Goal: Information Seeking & Learning: Understand process/instructions

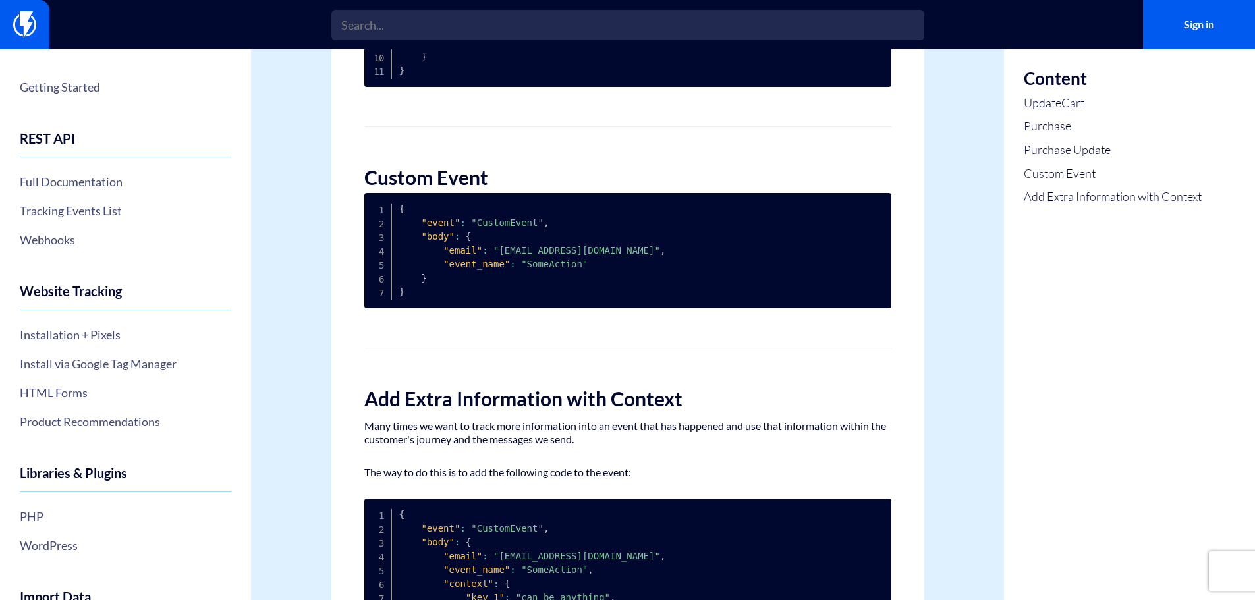
scroll to position [1004, 0]
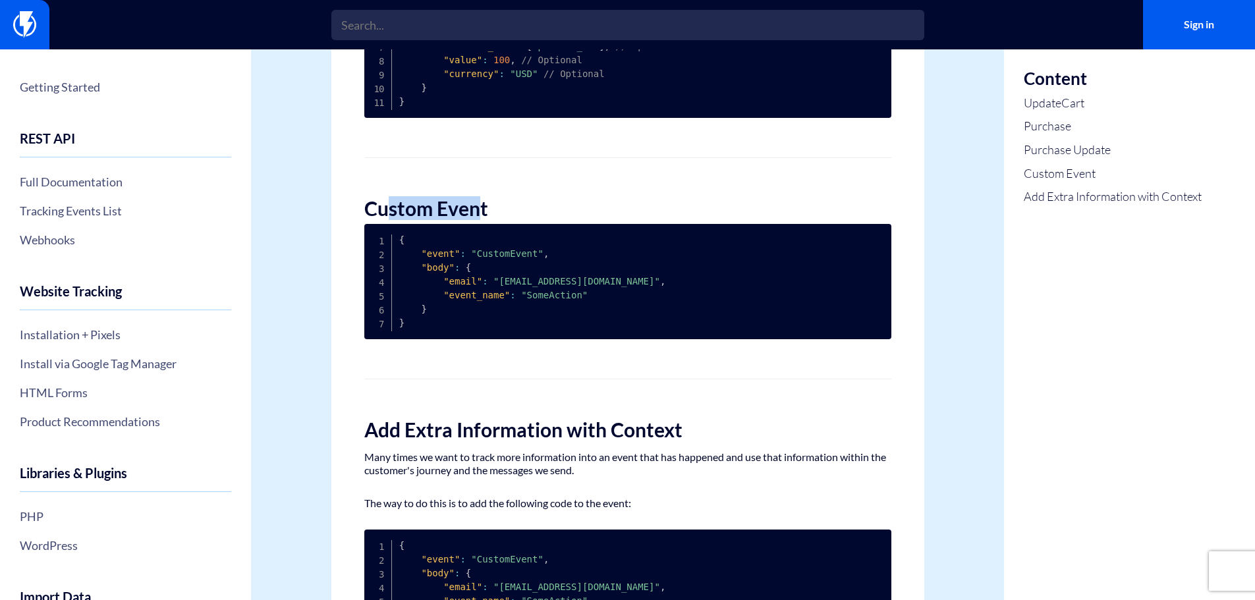
drag, startPoint x: 483, startPoint y: 202, endPoint x: 384, endPoint y: 200, distance: 98.8
click at [384, 200] on h2 "Custom Event" at bounding box center [627, 209] width 527 height 22
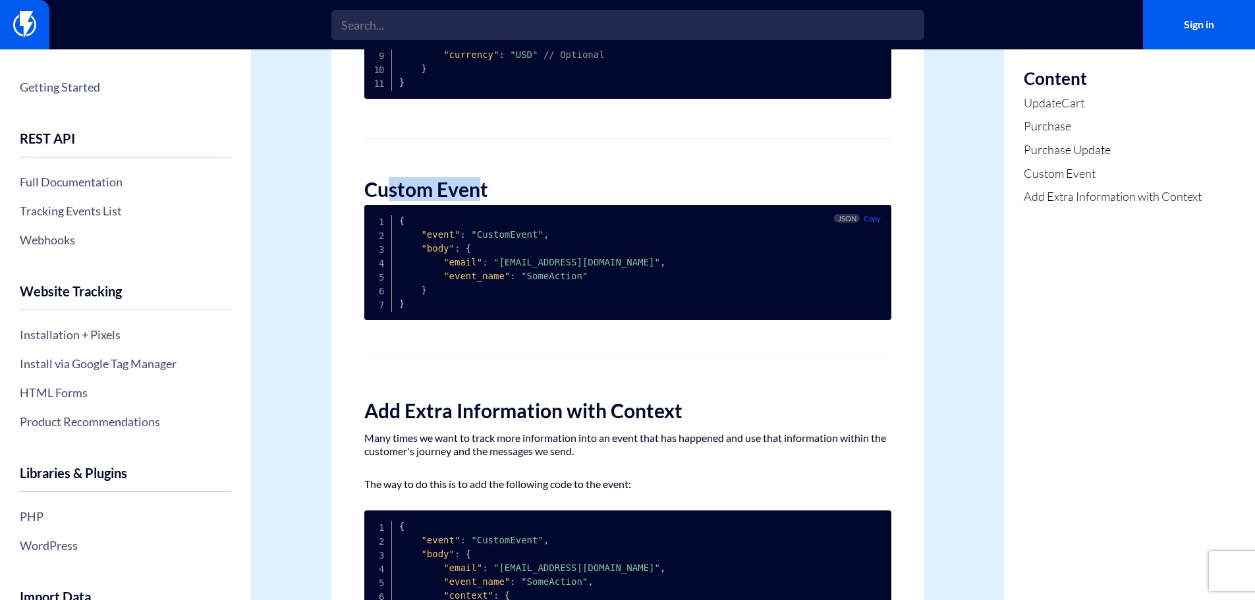
scroll to position [988, 0]
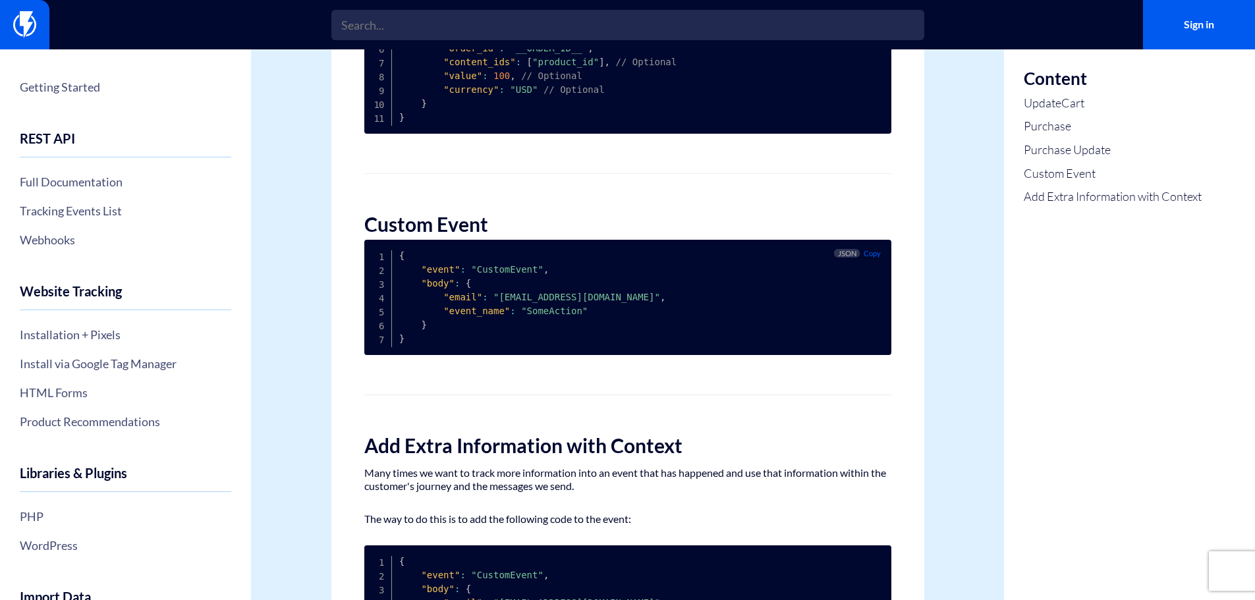
click at [879, 295] on pre "{ "event" : "CustomEvent" , "body" : { "email" : "[EMAIL_ADDRESS][DOMAIN_NAME]"…" at bounding box center [627, 297] width 527 height 115
click at [570, 282] on pre "{ "event" : "CustomEvent" , "body" : { "email" : "[EMAIL_ADDRESS][DOMAIN_NAME]"…" at bounding box center [627, 297] width 527 height 115
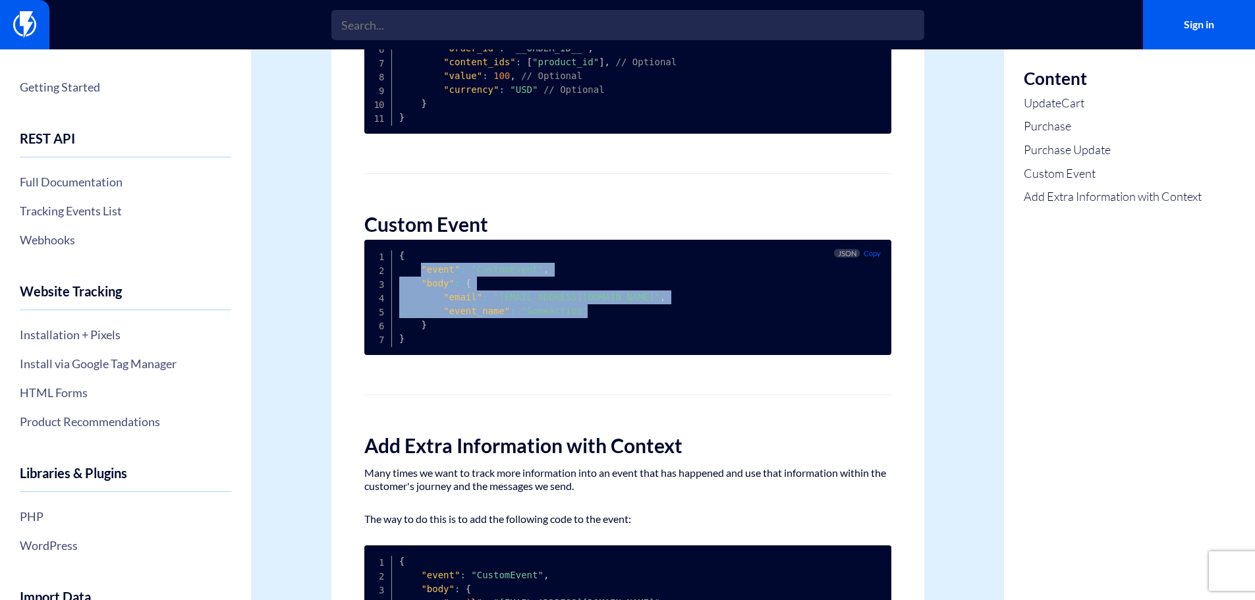
drag, startPoint x: 421, startPoint y: 265, endPoint x: 621, endPoint y: 311, distance: 204.7
click at [621, 311] on pre "{ "event" : "CustomEvent" , "body" : { "email" : "[EMAIL_ADDRESS][DOMAIN_NAME]"…" at bounding box center [627, 297] width 527 height 115
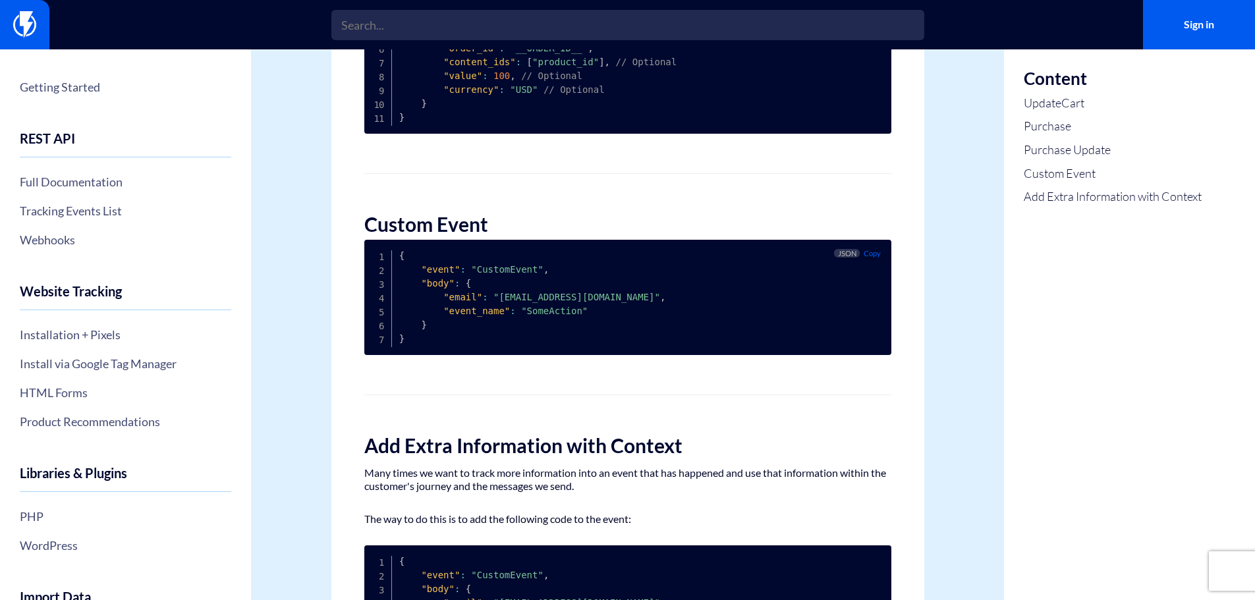
click at [470, 264] on pre "{ "event" : "CustomEvent" , "body" : { "email" : "[EMAIL_ADDRESS][DOMAIN_NAME]"…" at bounding box center [627, 297] width 527 height 115
drag, startPoint x: 468, startPoint y: 269, endPoint x: 525, endPoint y: 271, distance: 56.7
click at [525, 271] on span ""CustomEvent"" at bounding box center [507, 269] width 72 height 11
click at [716, 300] on pre "{ "event" : "CustomEvent" , "body" : { "email" : "[EMAIL_ADDRESS][DOMAIN_NAME]"…" at bounding box center [627, 297] width 527 height 115
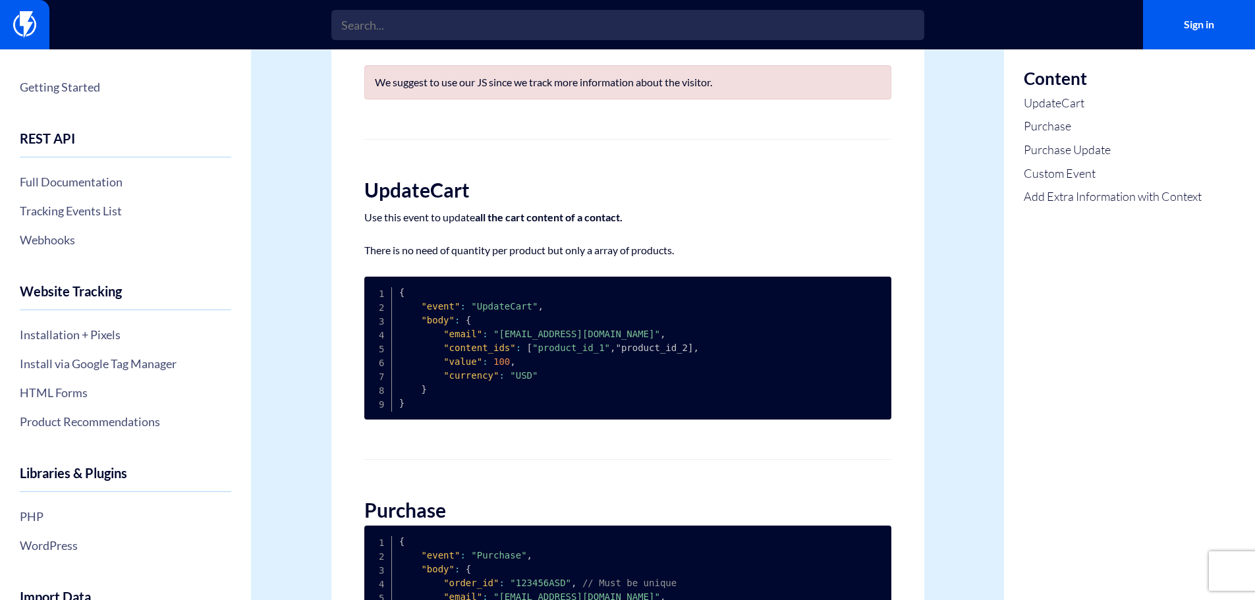
scroll to position [66, 0]
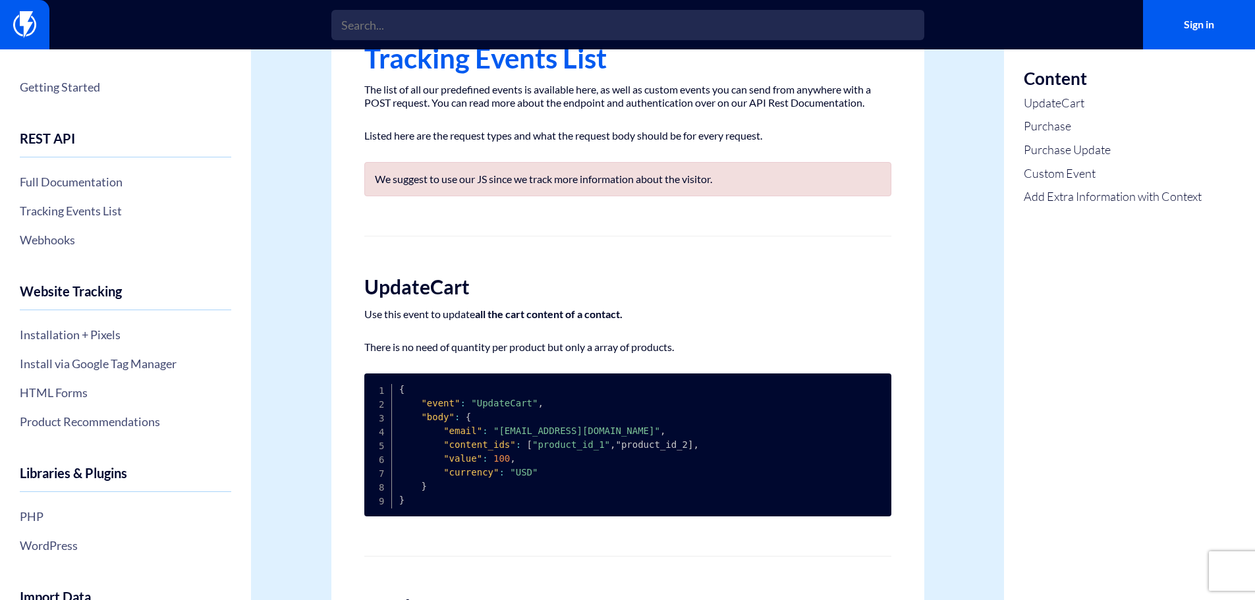
drag, startPoint x: 423, startPoint y: 182, endPoint x: 786, endPoint y: 189, distance: 363.0
click at [786, 189] on div "We suggest to use our JS since we track more information about the visitor." at bounding box center [627, 179] width 527 height 34
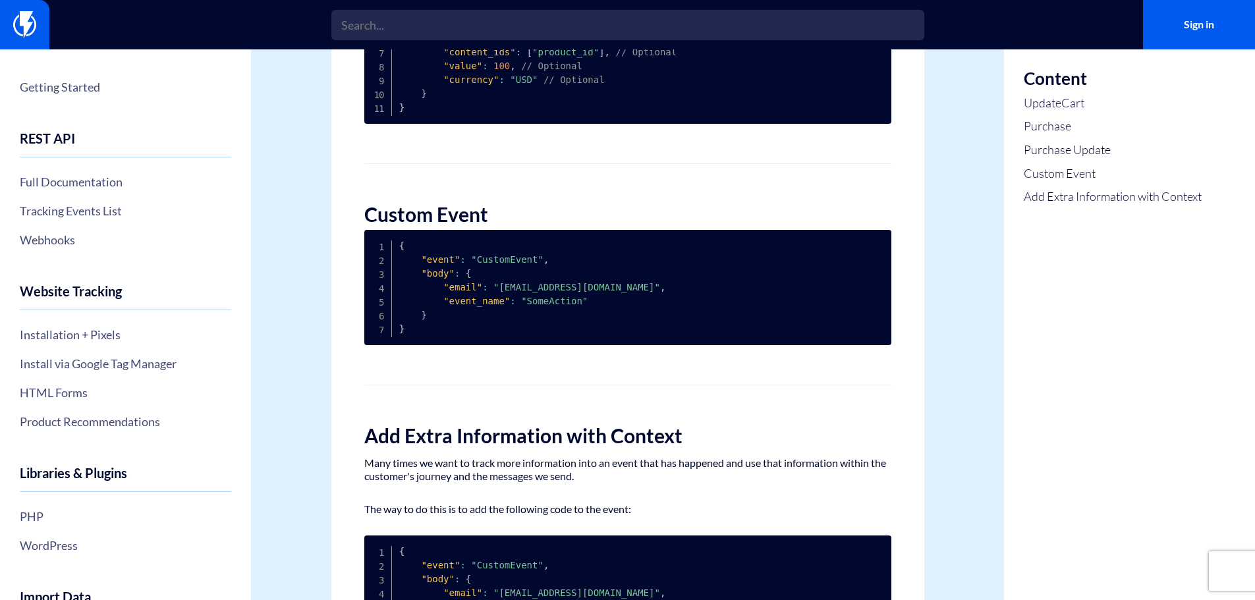
scroll to position [988, 0]
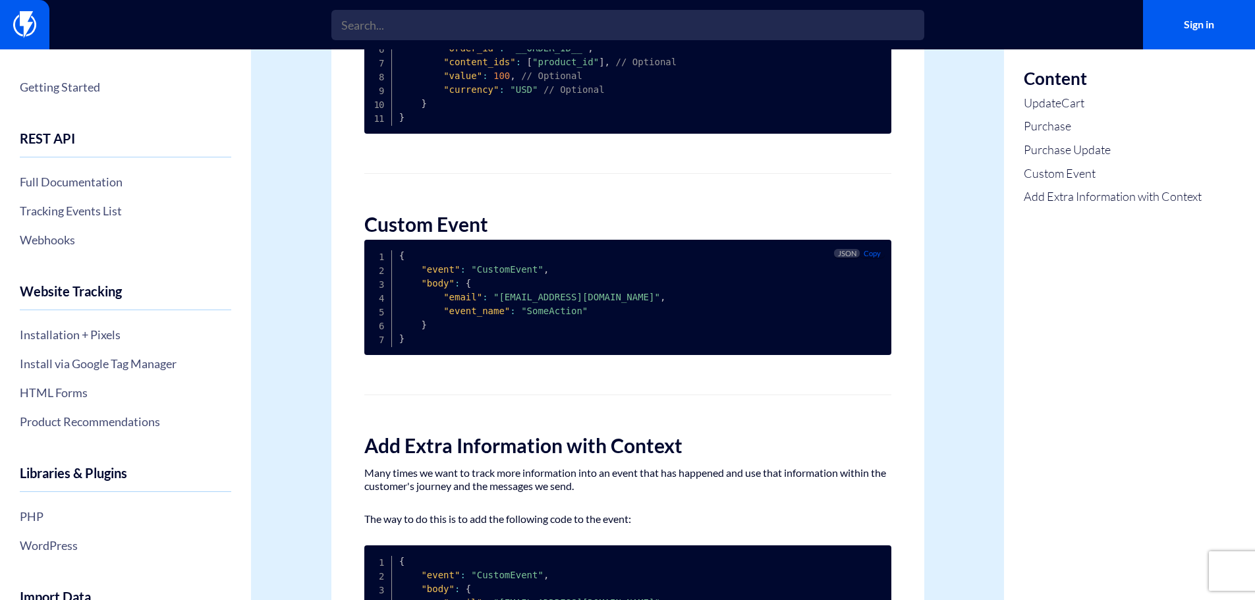
click at [579, 312] on pre "{ "event" : "CustomEvent" , "body" : { "email" : "[EMAIL_ADDRESS][DOMAIN_NAME]"…" at bounding box center [627, 297] width 527 height 115
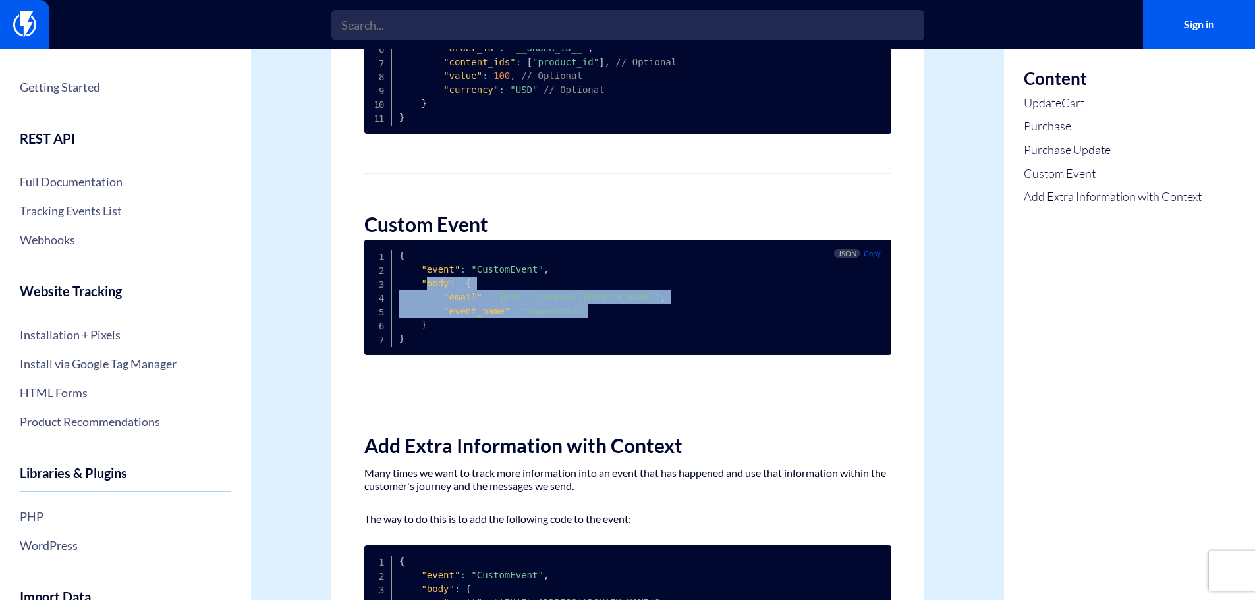
drag, startPoint x: 580, startPoint y: 312, endPoint x: 422, endPoint y: 273, distance: 163.4
click at [422, 275] on pre "{ "event" : "CustomEvent" , "body" : { "email" : "[EMAIL_ADDRESS][DOMAIN_NAME]"…" at bounding box center [627, 297] width 527 height 115
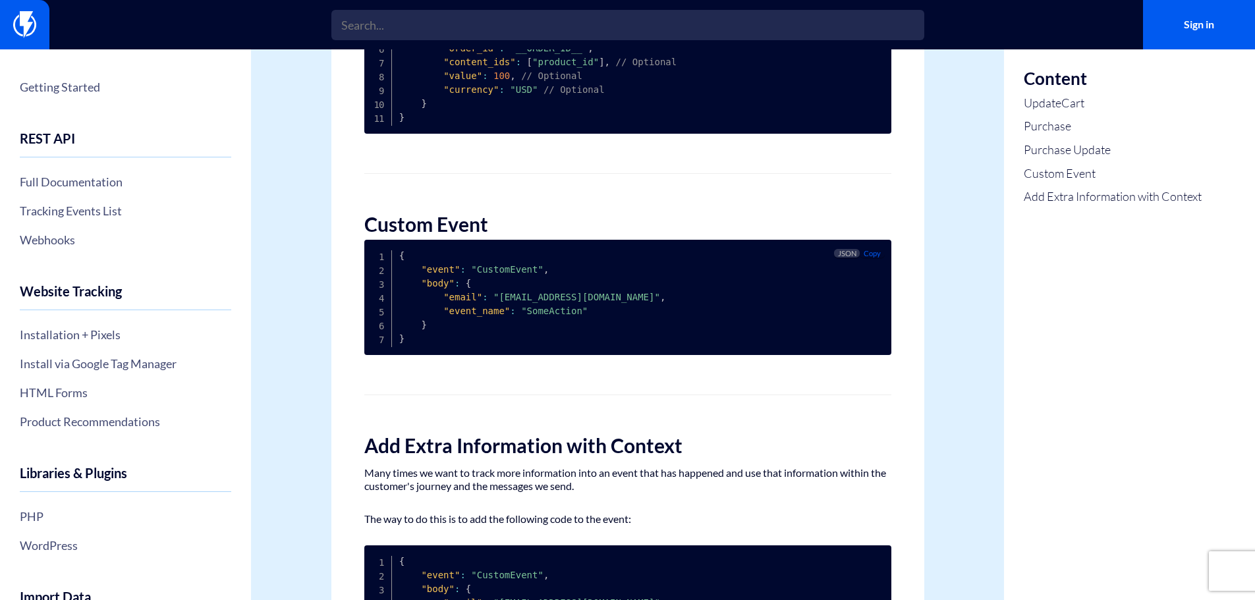
click at [426, 354] on pre "{ "event" : "CustomEvent" , "body" : { "email" : "[EMAIL_ADDRESS][DOMAIN_NAME]"…" at bounding box center [627, 297] width 527 height 115
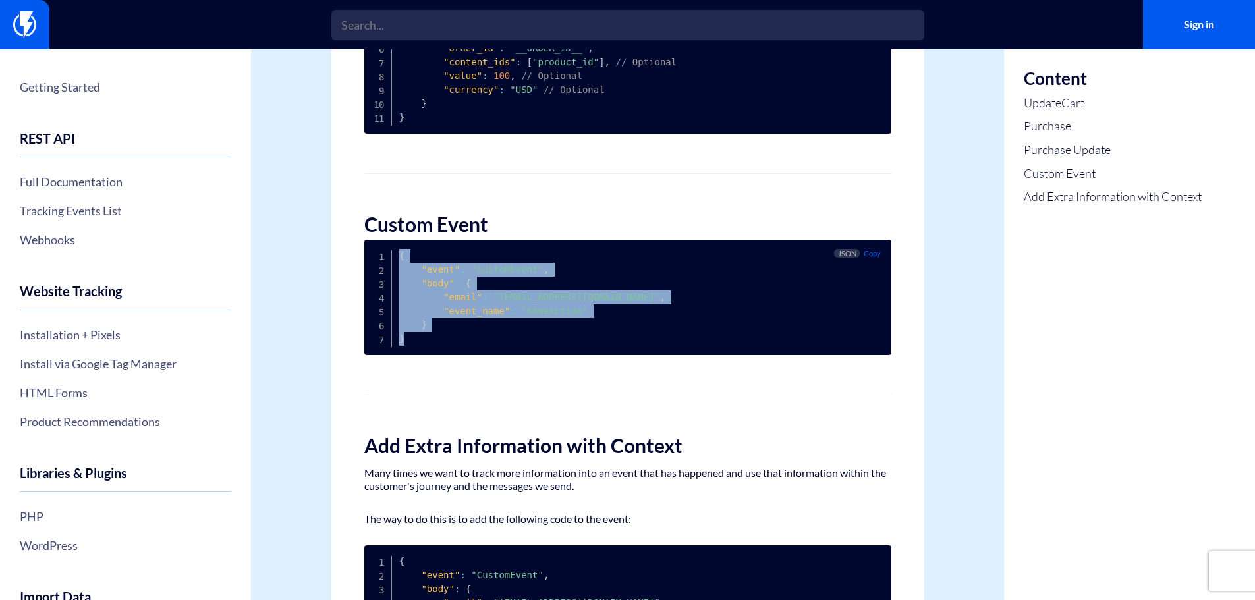
drag, startPoint x: 417, startPoint y: 342, endPoint x: 387, endPoint y: 251, distance: 95.6
click at [387, 251] on pre "{ "event" : "CustomEvent" , "body" : { "email" : "[EMAIL_ADDRESS][DOMAIN_NAME]"…" at bounding box center [627, 297] width 527 height 115
copy code "{ "event" : "CustomEvent" , "body" : { "email" : "[EMAIL_ADDRESS][DOMAIN_NAME]"…"
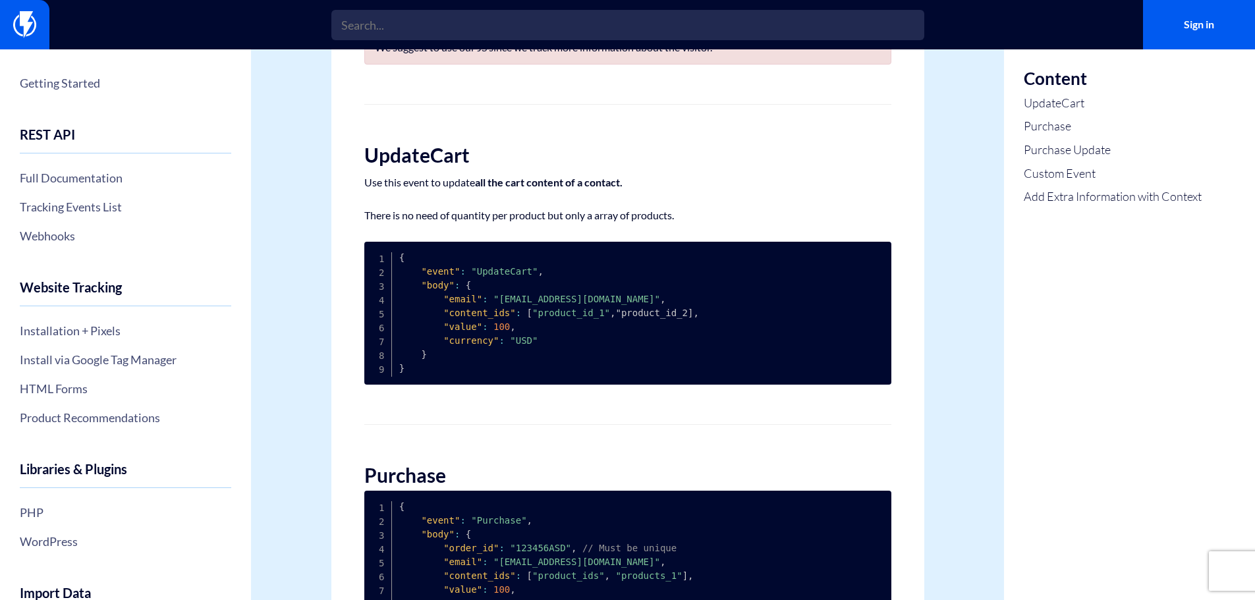
scroll to position [0, 0]
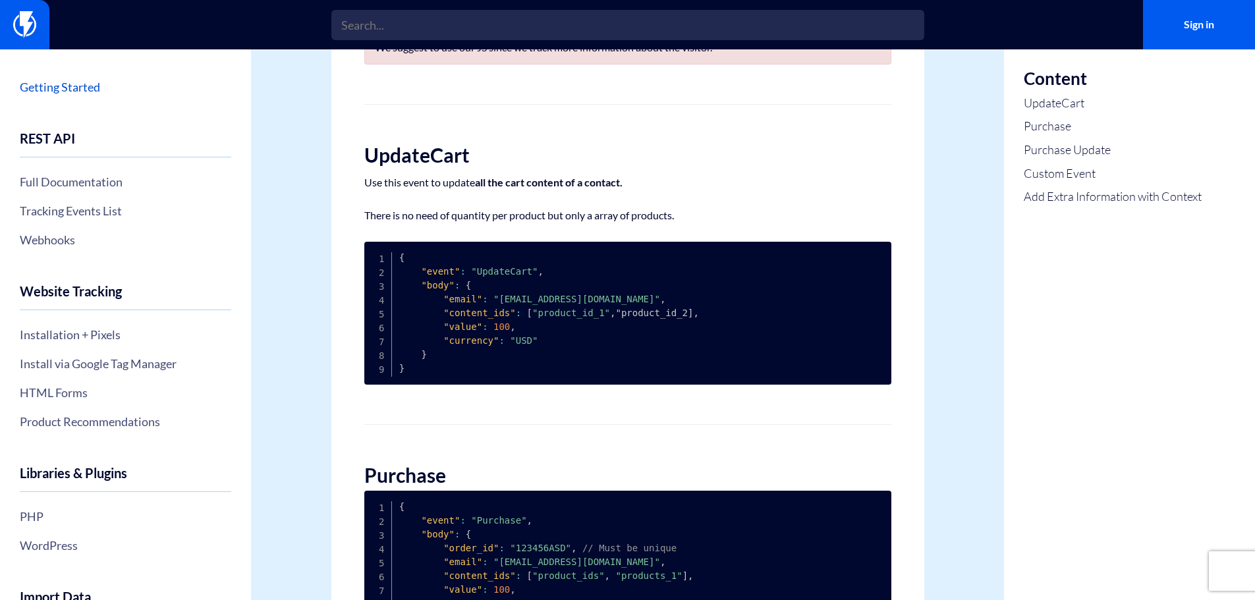
click at [92, 92] on link "Getting Started" at bounding box center [125, 87] width 211 height 22
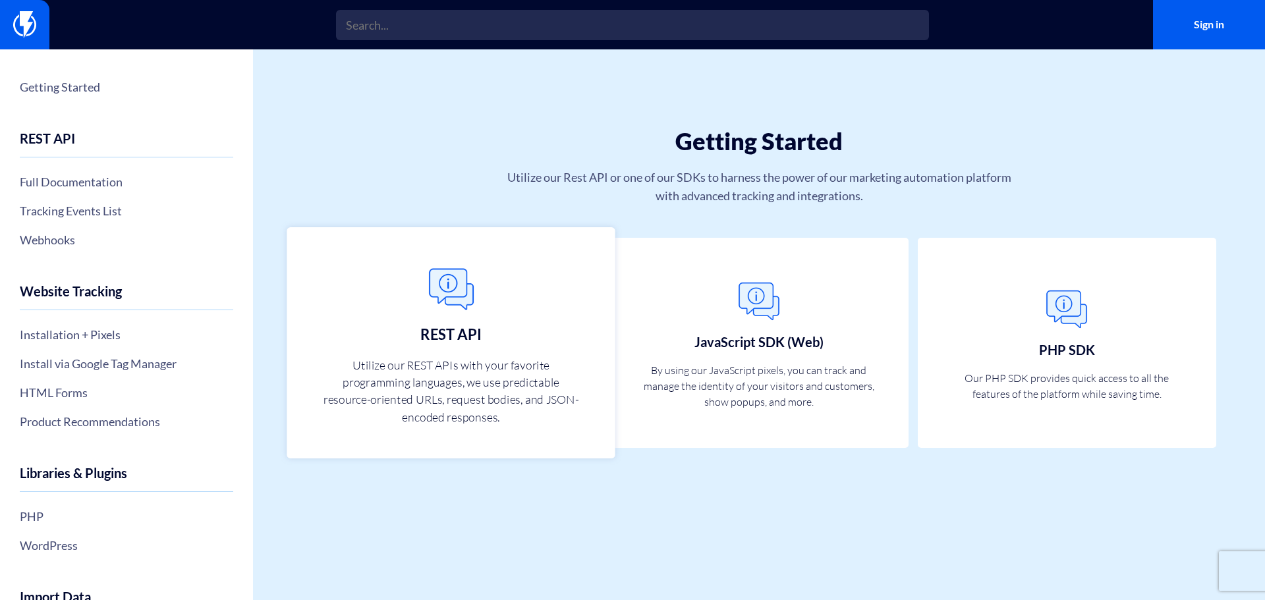
click at [538, 312] on link "REST API Utilize our REST APIs with your favorite programming languages, we use…" at bounding box center [451, 342] width 328 height 231
